Goal: Task Accomplishment & Management: Use online tool/utility

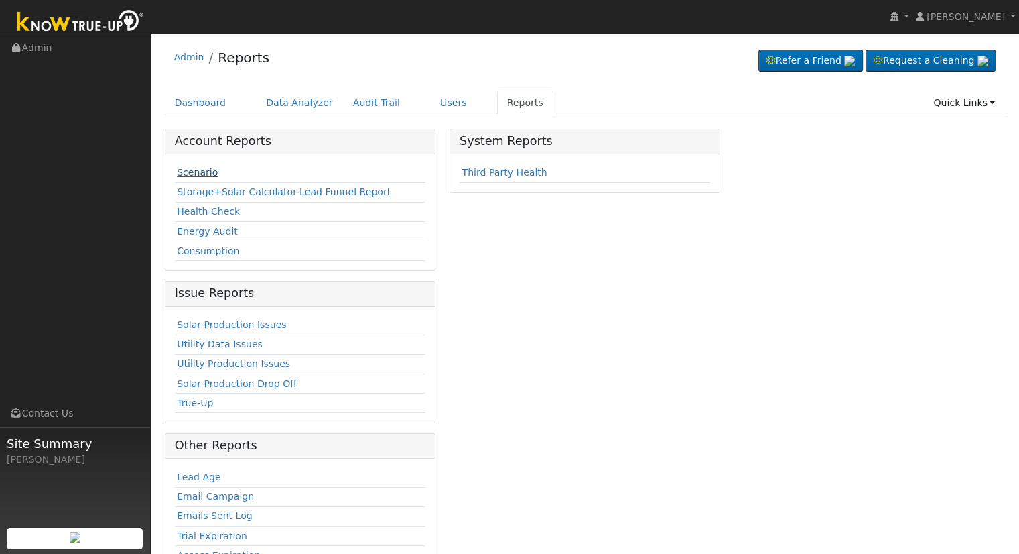
click at [204, 172] on link "Scenario" at bounding box center [197, 172] width 41 height 11
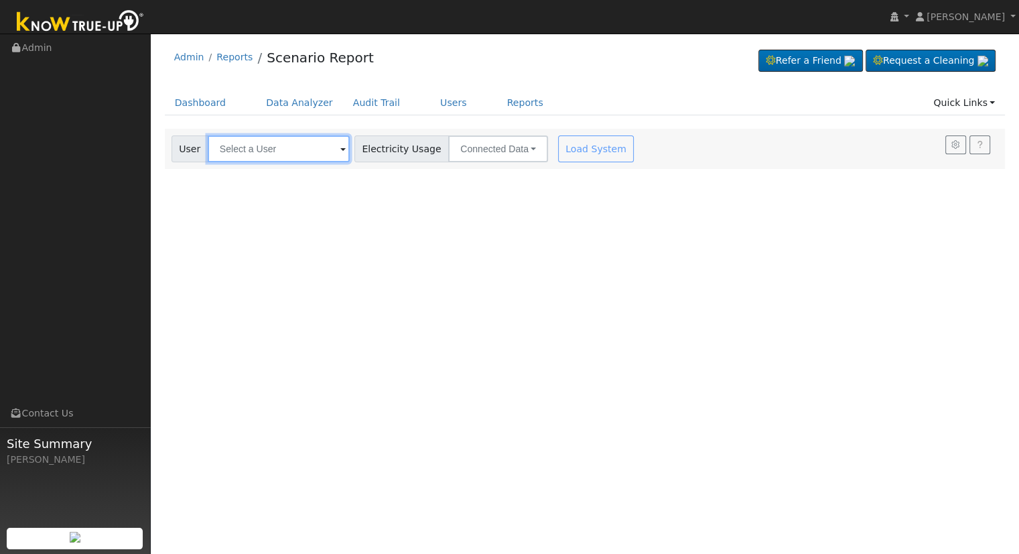
click at [222, 147] on input "text" at bounding box center [279, 148] width 142 height 27
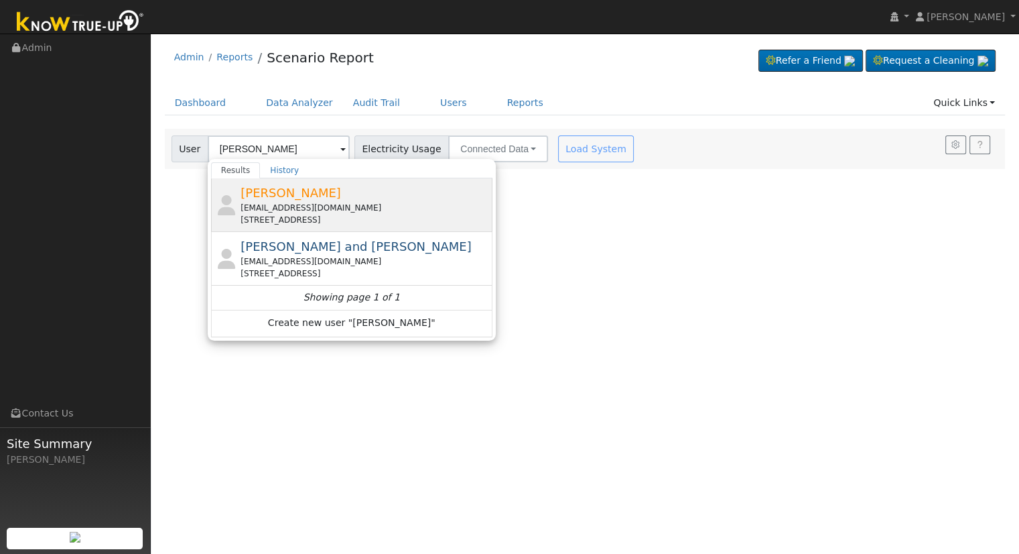
click at [265, 197] on span "[PERSON_NAME]" at bounding box center [291, 193] width 101 height 14
type input "[PERSON_NAME]"
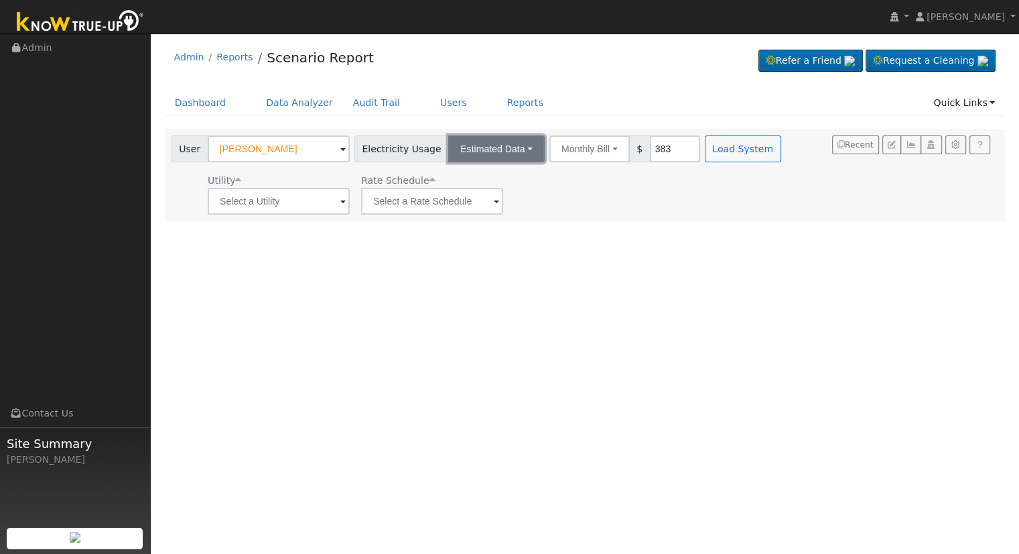
click at [453, 149] on button "Estimated Data" at bounding box center [496, 148] width 96 height 27
click at [454, 180] on link "Connected Data" at bounding box center [497, 178] width 95 height 19
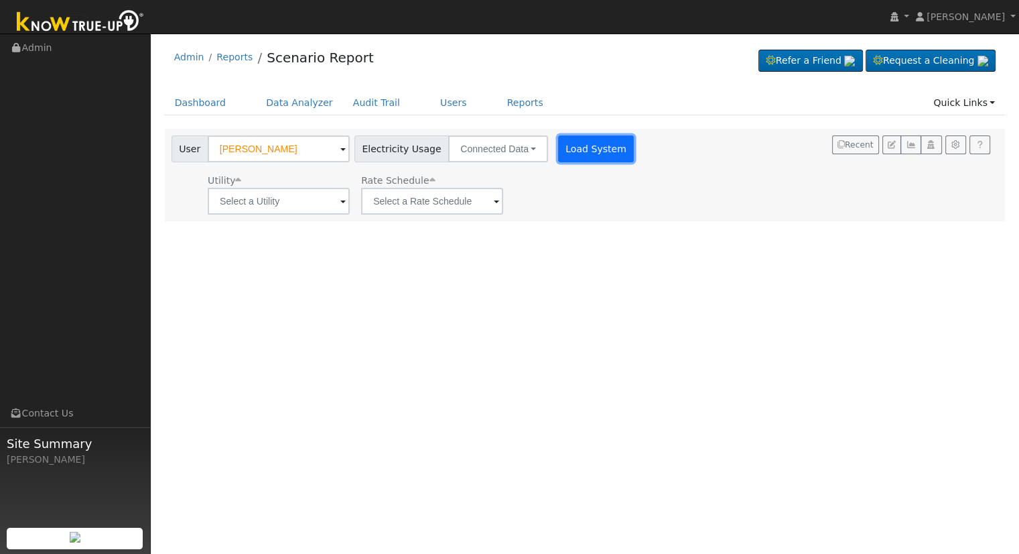
click at [576, 140] on button "Load System" at bounding box center [596, 148] width 76 height 27
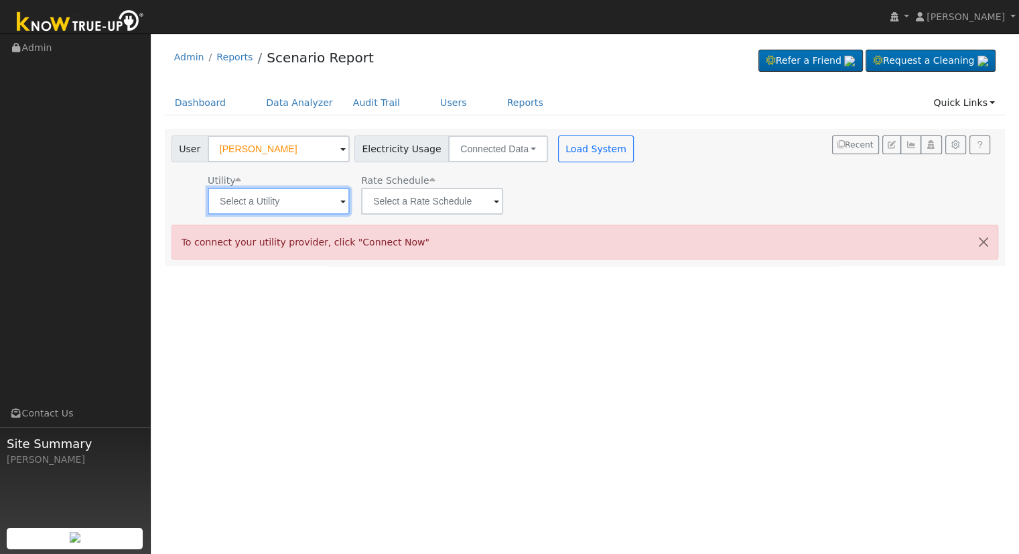
click at [248, 202] on input "text" at bounding box center [279, 201] width 142 height 27
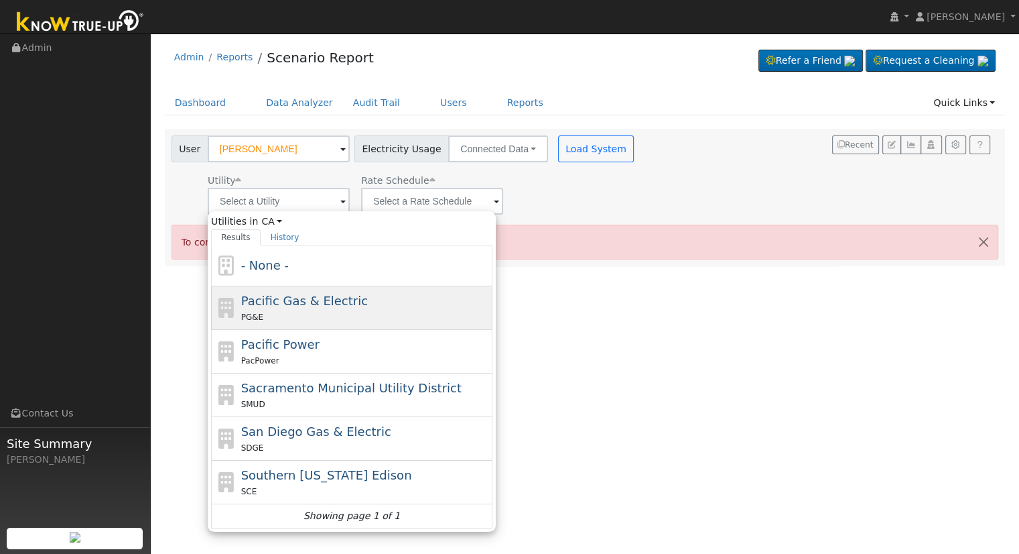
click at [307, 305] on span "Pacific Gas & Electric" at bounding box center [304, 301] width 127 height 14
type input "Pacific Gas & Electric"
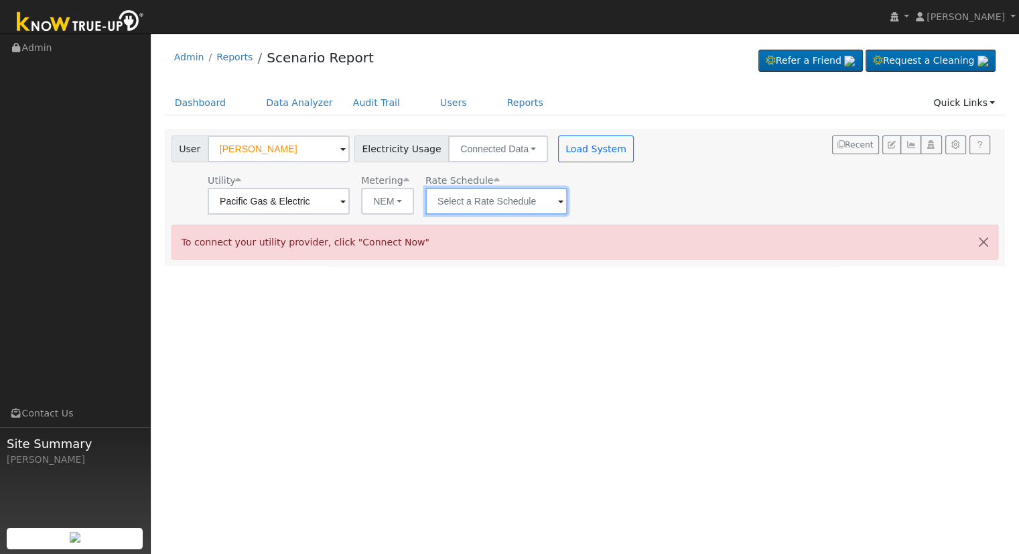
click at [448, 194] on input "text" at bounding box center [497, 201] width 142 height 27
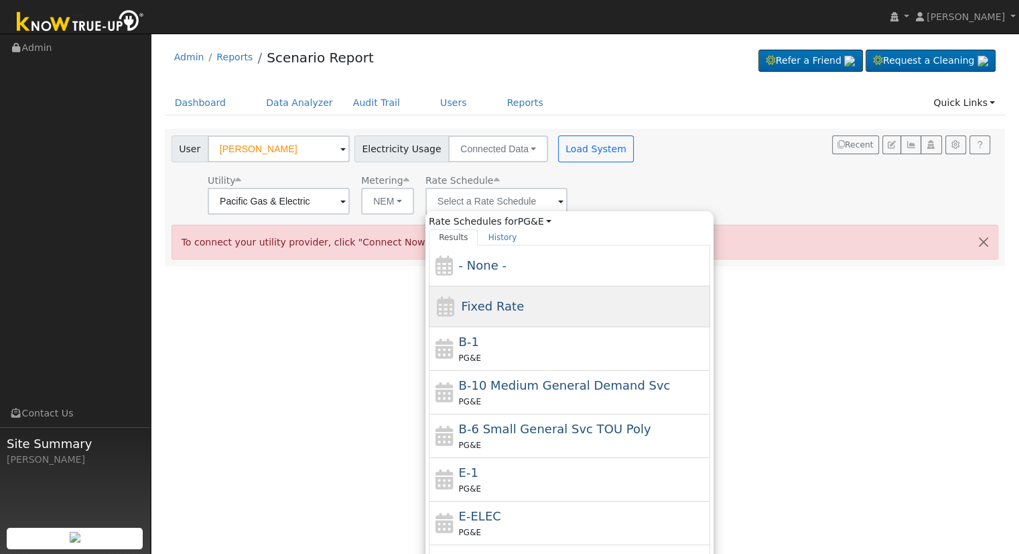
click at [481, 315] on div "Fixed Rate" at bounding box center [569, 306] width 281 height 41
type input "Fixed Rate"
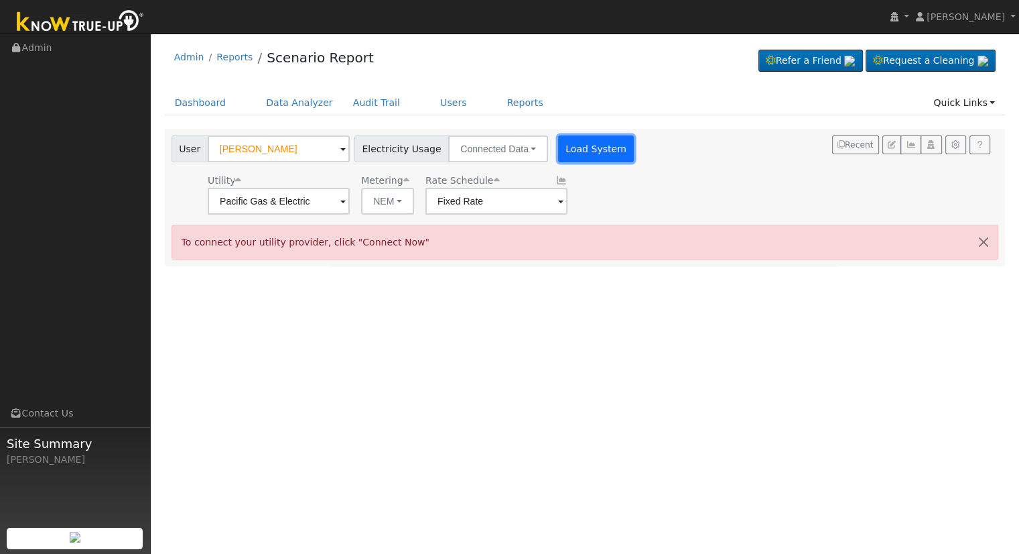
click at [563, 145] on button "Load System" at bounding box center [596, 148] width 76 height 27
click at [401, 202] on button "NEM" at bounding box center [387, 201] width 53 height 27
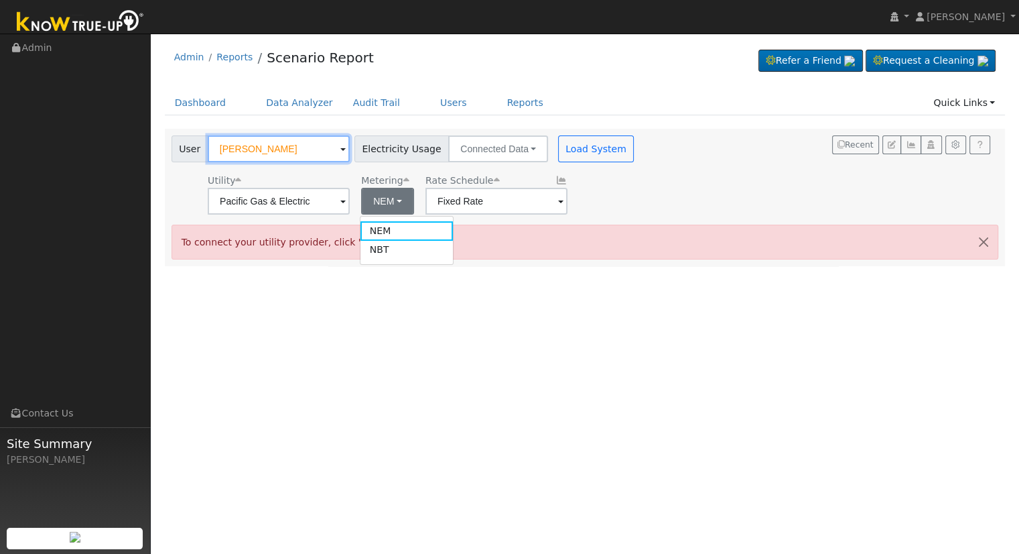
click at [318, 159] on input "[PERSON_NAME]" at bounding box center [279, 148] width 142 height 27
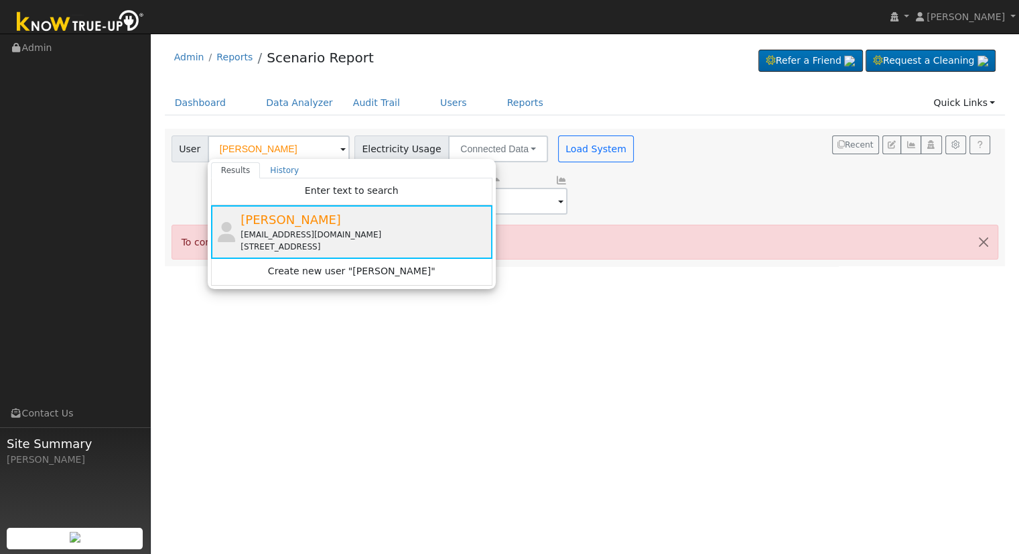
click at [385, 226] on div "[PERSON_NAME] [EMAIL_ADDRESS][DOMAIN_NAME] [STREET_ADDRESS]" at bounding box center [365, 231] width 249 height 42
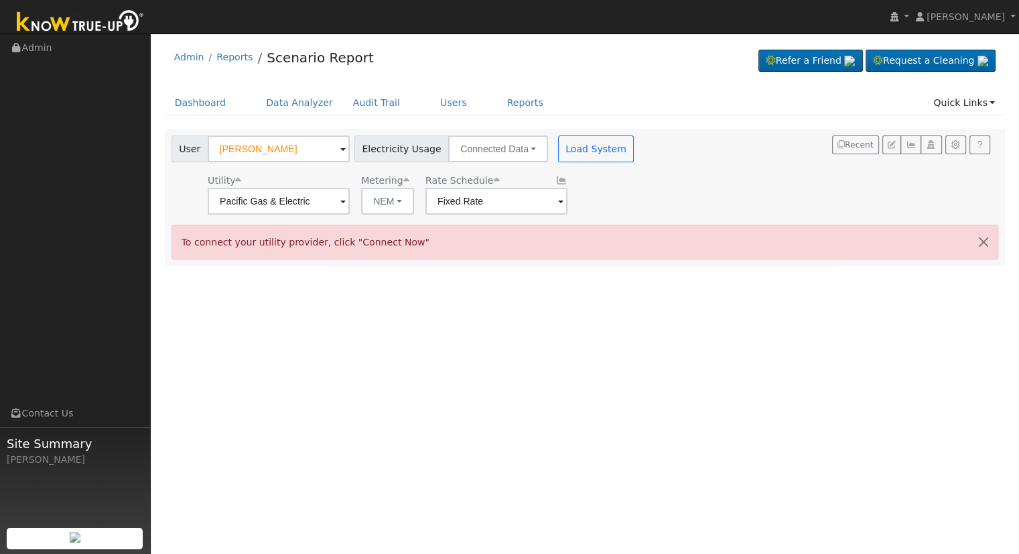
click at [472, 133] on div "User [PERSON_NAME] Account Default Account Default Account [STREET_ADDRESS] Pri…" at bounding box center [404, 146] width 471 height 31
click at [476, 138] on button "Connected Data" at bounding box center [498, 148] width 100 height 27
